Goal: Find specific page/section: Find specific page/section

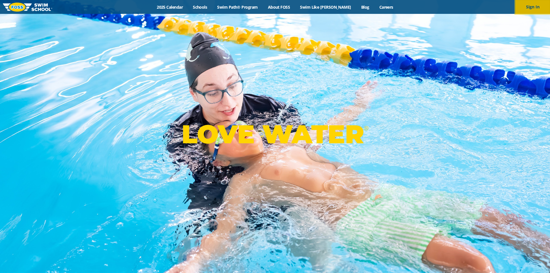
click at [528, 5] on button "Sign In" at bounding box center [533, 7] width 35 height 14
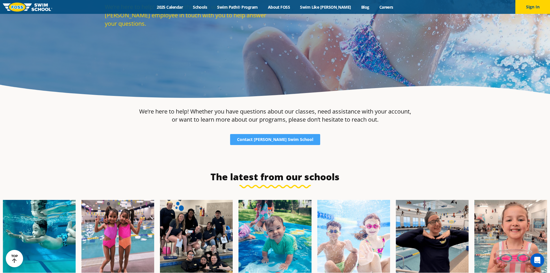
scroll to position [87, 0]
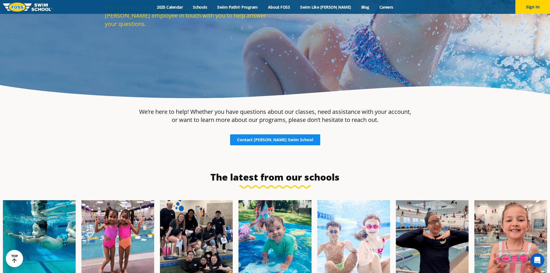
click at [286, 138] on span "Contact Foss Swim School" at bounding box center [275, 140] width 76 height 4
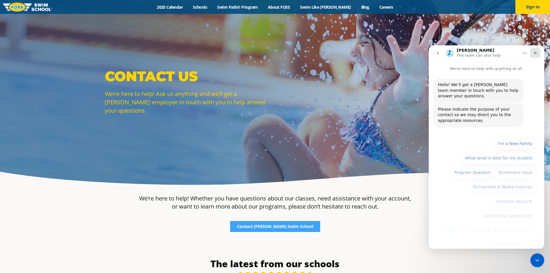
scroll to position [40, 0]
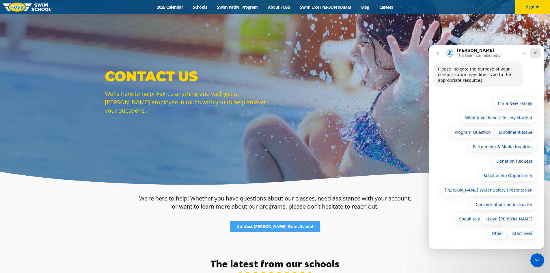
click at [536, 50] on div "Close" at bounding box center [535, 53] width 10 height 10
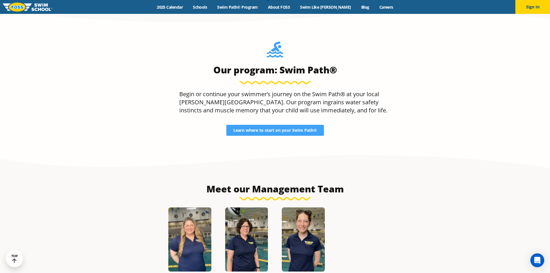
scroll to position [607, 0]
